Goal: Information Seeking & Learning: Find specific fact

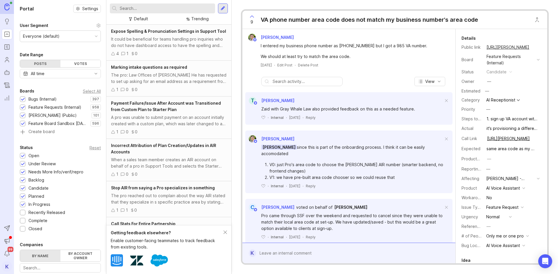
click at [119, 8] on div at bounding box center [162, 8] width 105 height 10
type input "potomac"
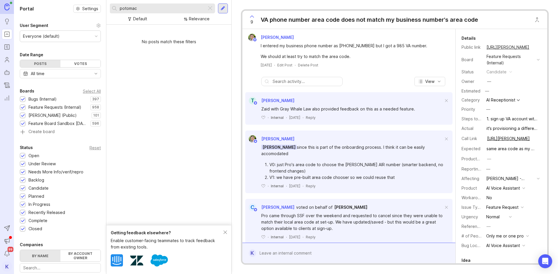
drag, startPoint x: 144, startPoint y: 8, endPoint x: 115, endPoint y: 1, distance: 30.4
click at [115, 1] on div "potomac Default Relevance" at bounding box center [168, 12] width 125 height 25
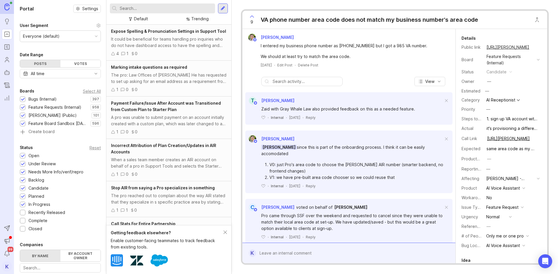
click at [165, 6] on input "text" at bounding box center [166, 8] width 93 height 6
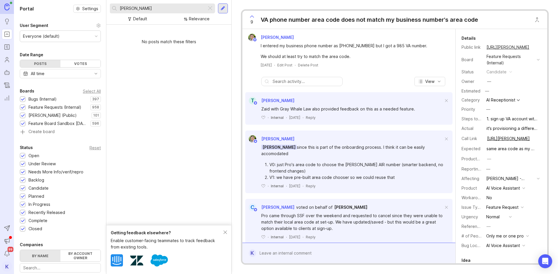
click at [165, 6] on input "[PERSON_NAME]" at bounding box center [162, 8] width 85 height 6
type input "t"
